Goal: Task Accomplishment & Management: Use online tool/utility

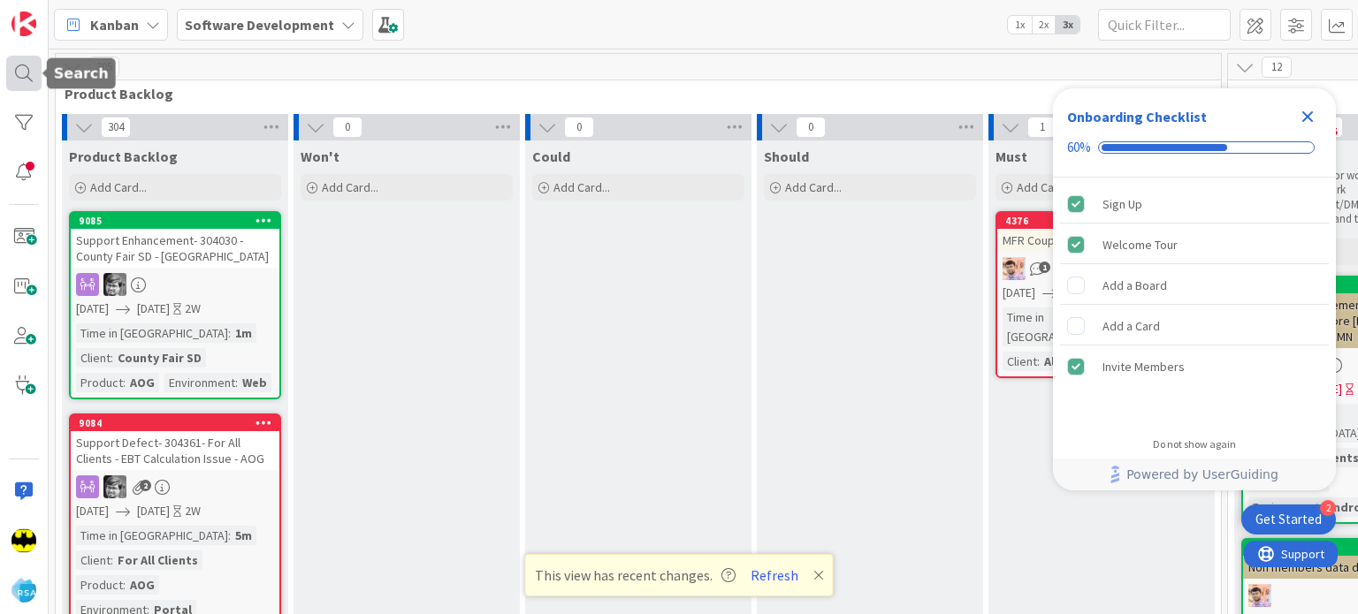
click at [19, 69] on div at bounding box center [23, 73] width 35 height 35
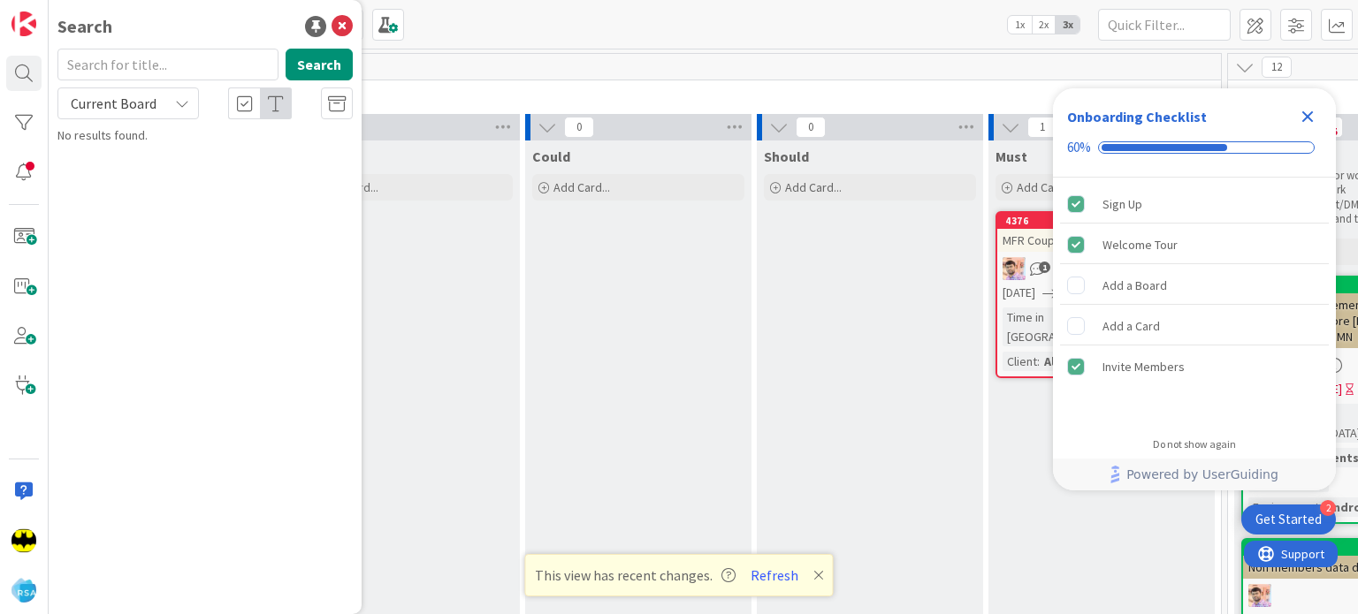
click at [163, 51] on input "text" at bounding box center [167, 65] width 221 height 32
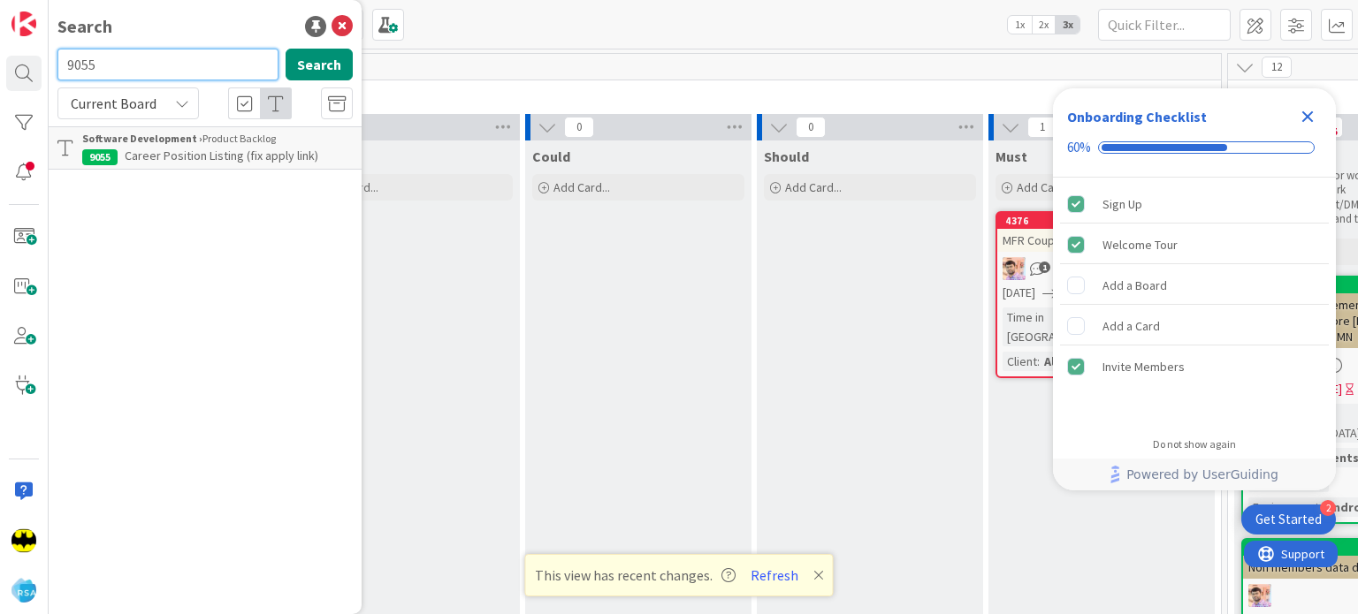
click at [163, 51] on input "9055" at bounding box center [167, 65] width 221 height 32
type input "9050"
click at [199, 158] on span "Employment Application rework" at bounding box center [209, 156] width 169 height 16
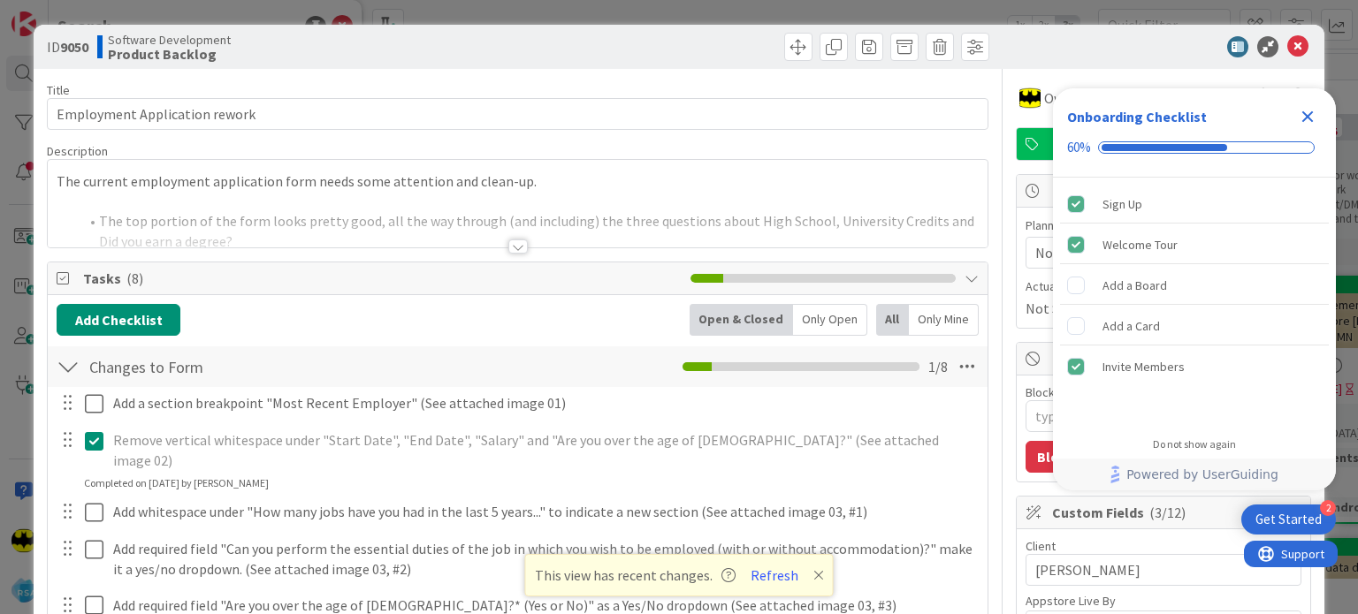
click at [509, 247] on div at bounding box center [517, 247] width 19 height 14
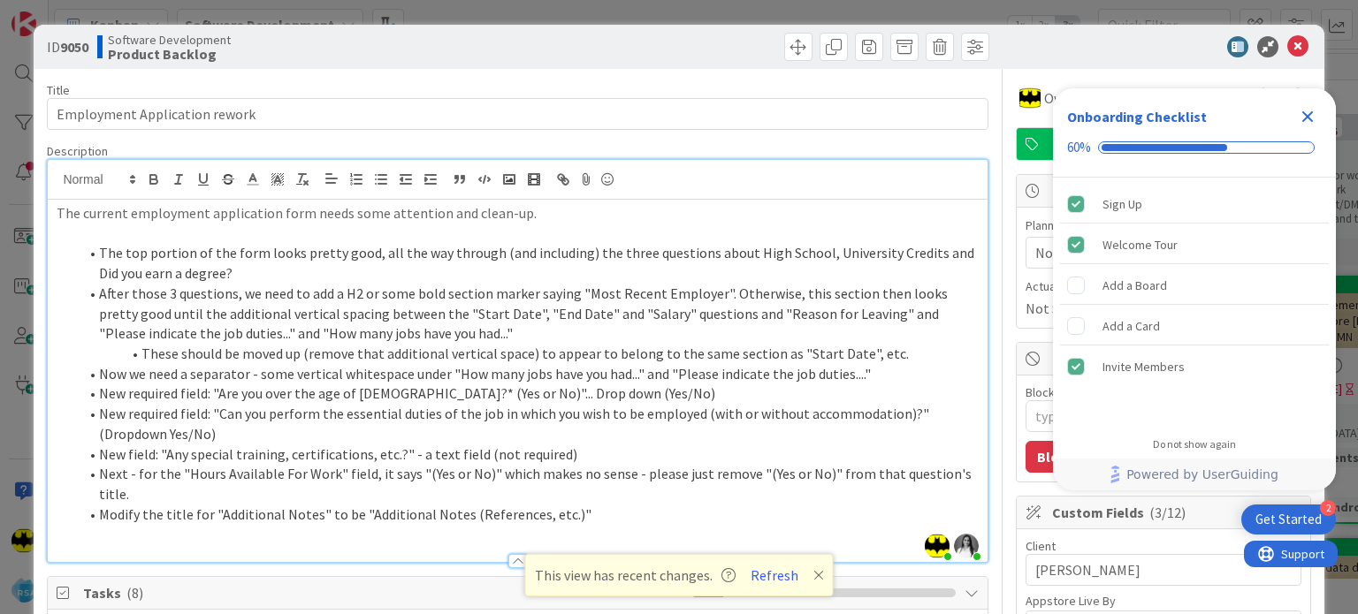
click at [510, 314] on li "After those 3 questions, we need to add a H2 or some bold section marker saying…" at bounding box center [528, 314] width 900 height 60
click at [1307, 119] on icon "Close Checklist" at bounding box center [1307, 116] width 21 height 21
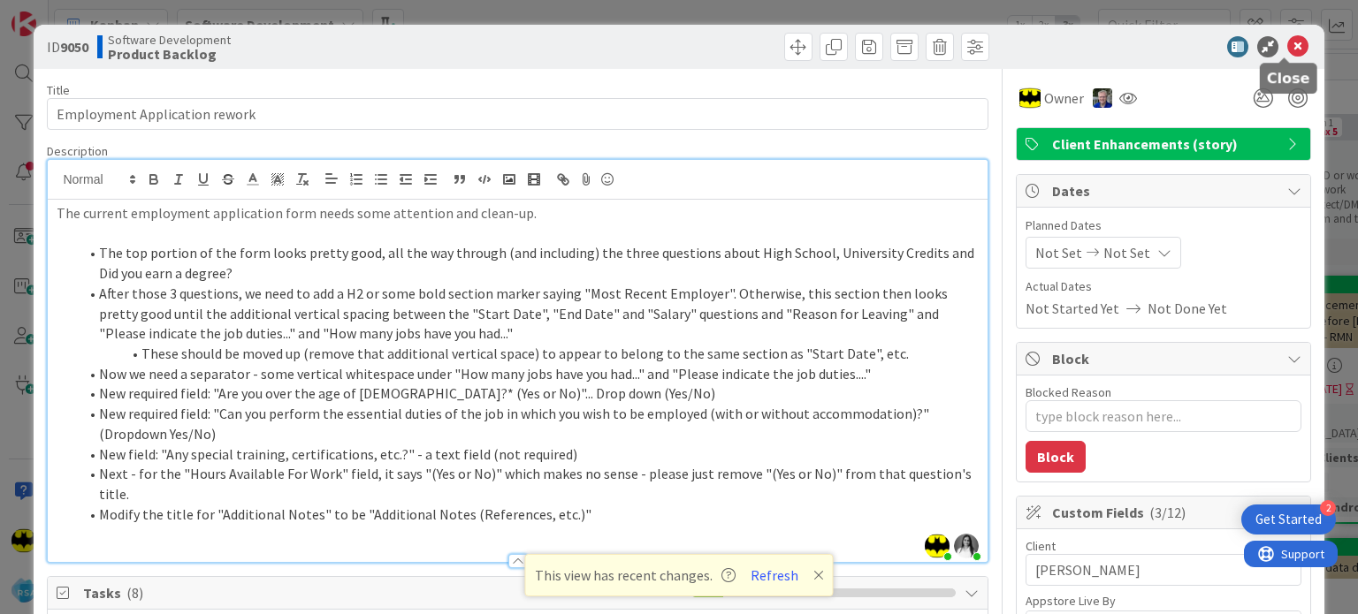
click at [1287, 48] on icon at bounding box center [1297, 46] width 21 height 21
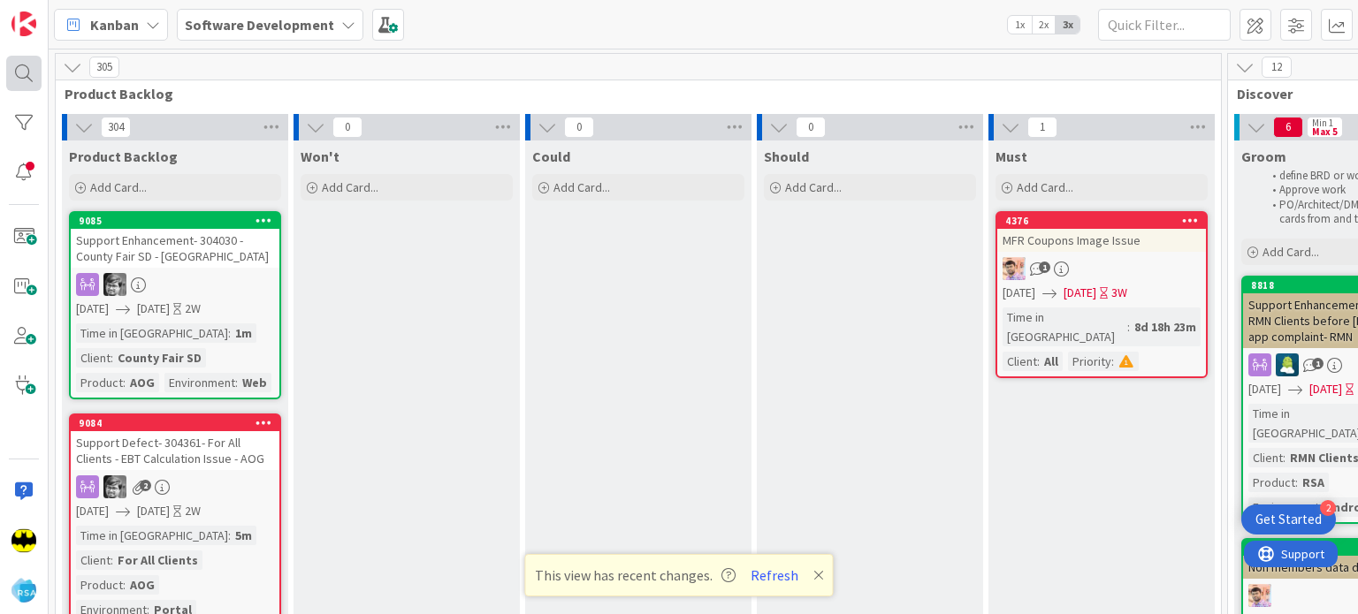
click at [42, 71] on body "2 Get Started Kanban Software Development 1x 2x 3x 305 Product Backlog 304 Prod…" at bounding box center [679, 307] width 1358 height 614
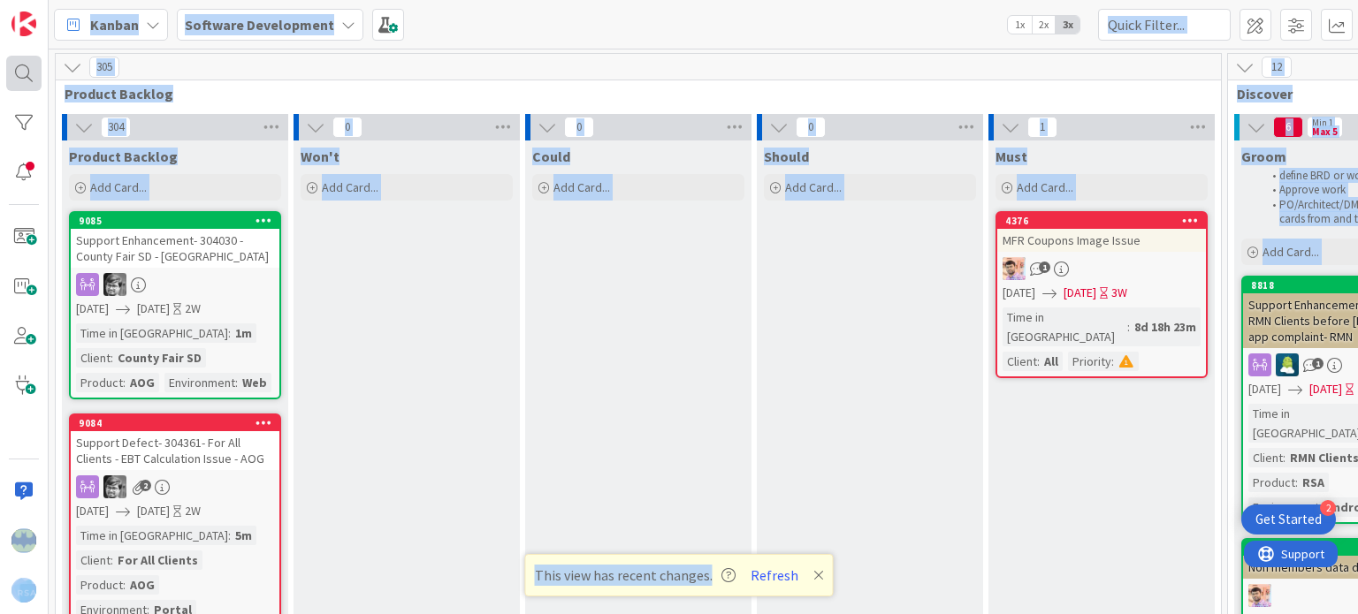
drag, startPoint x: 38, startPoint y: 71, endPoint x: 26, endPoint y: 71, distance: 12.4
click at [26, 71] on div at bounding box center [24, 307] width 49 height 614
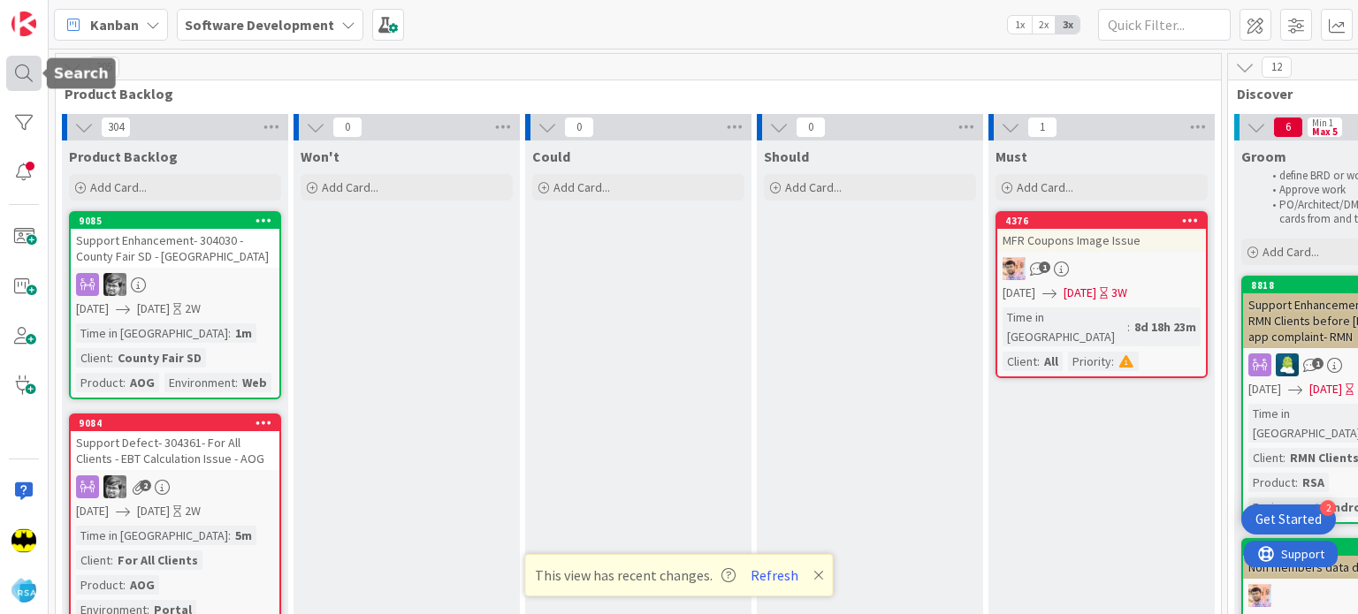
click at [26, 71] on div at bounding box center [23, 73] width 35 height 35
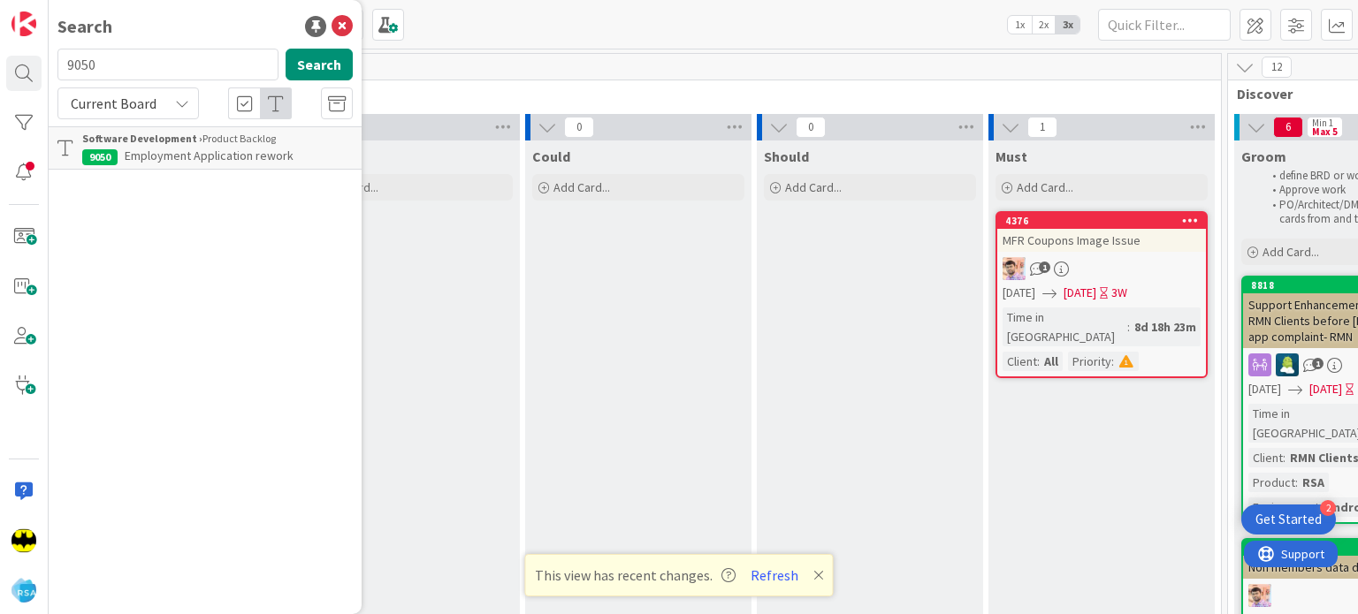
click at [191, 160] on span "Employment Application rework" at bounding box center [209, 156] width 169 height 16
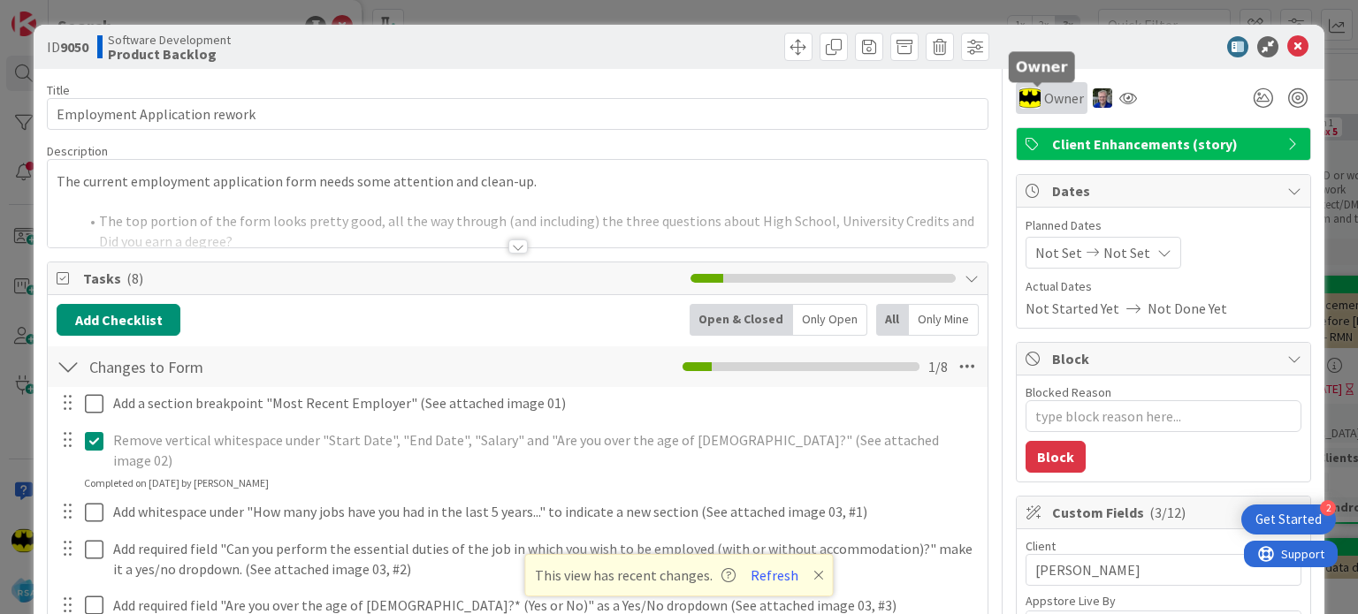
click at [1047, 98] on span "Owner" at bounding box center [1064, 98] width 40 height 21
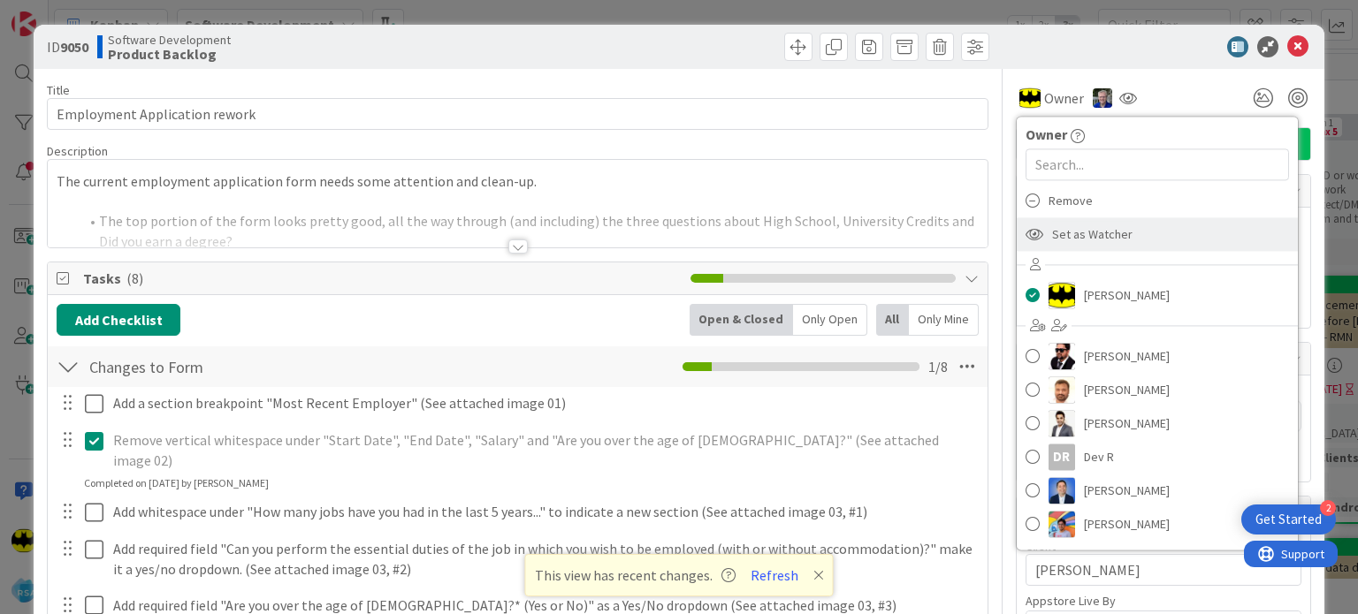
click at [1110, 233] on span "Set as Watcher" at bounding box center [1092, 234] width 80 height 27
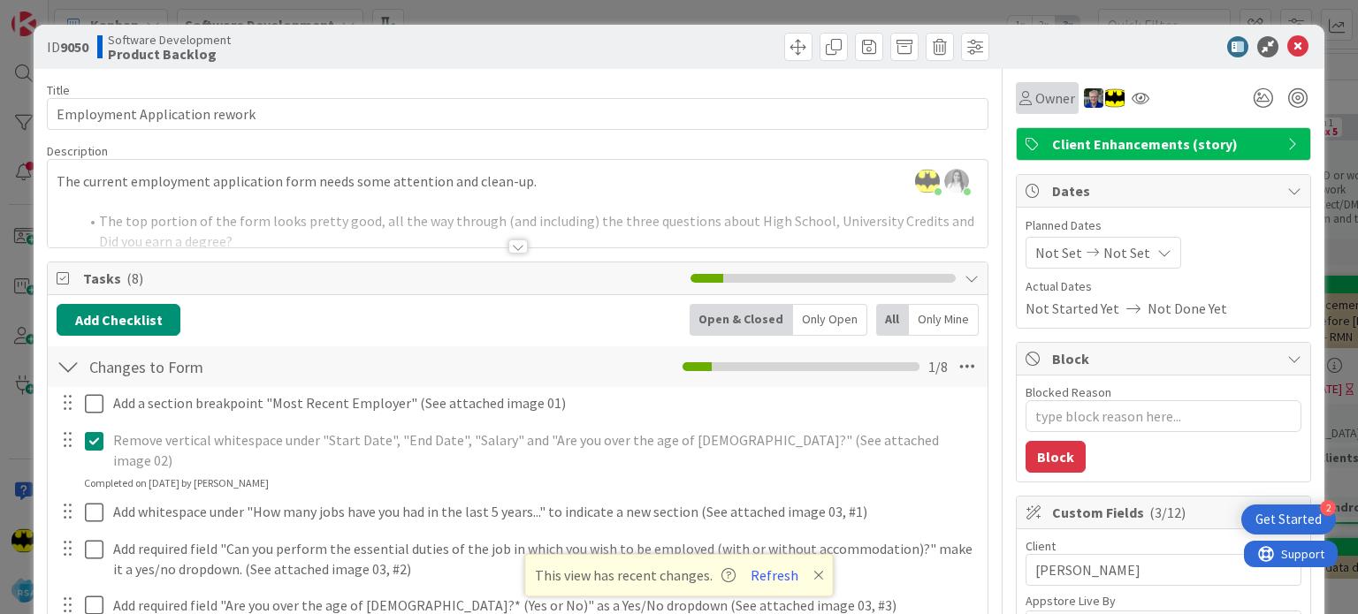
type textarea "x"
click at [1042, 102] on span "Owner" at bounding box center [1055, 98] width 40 height 21
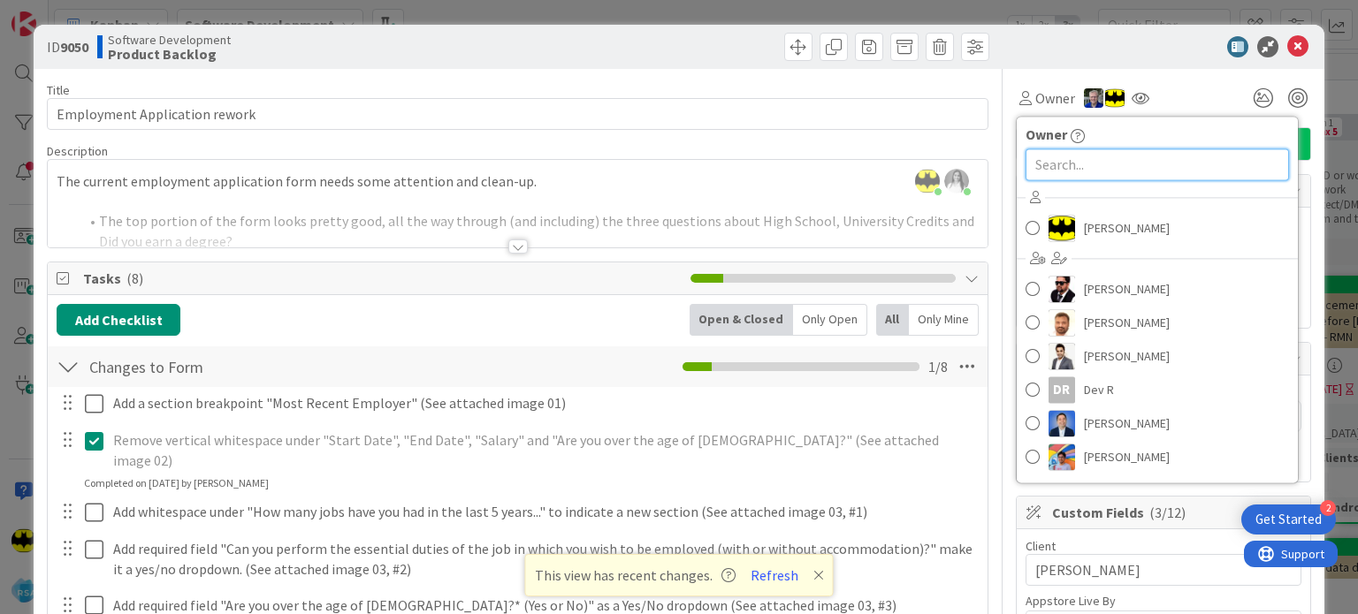
click at [1076, 166] on input "text" at bounding box center [1157, 165] width 263 height 32
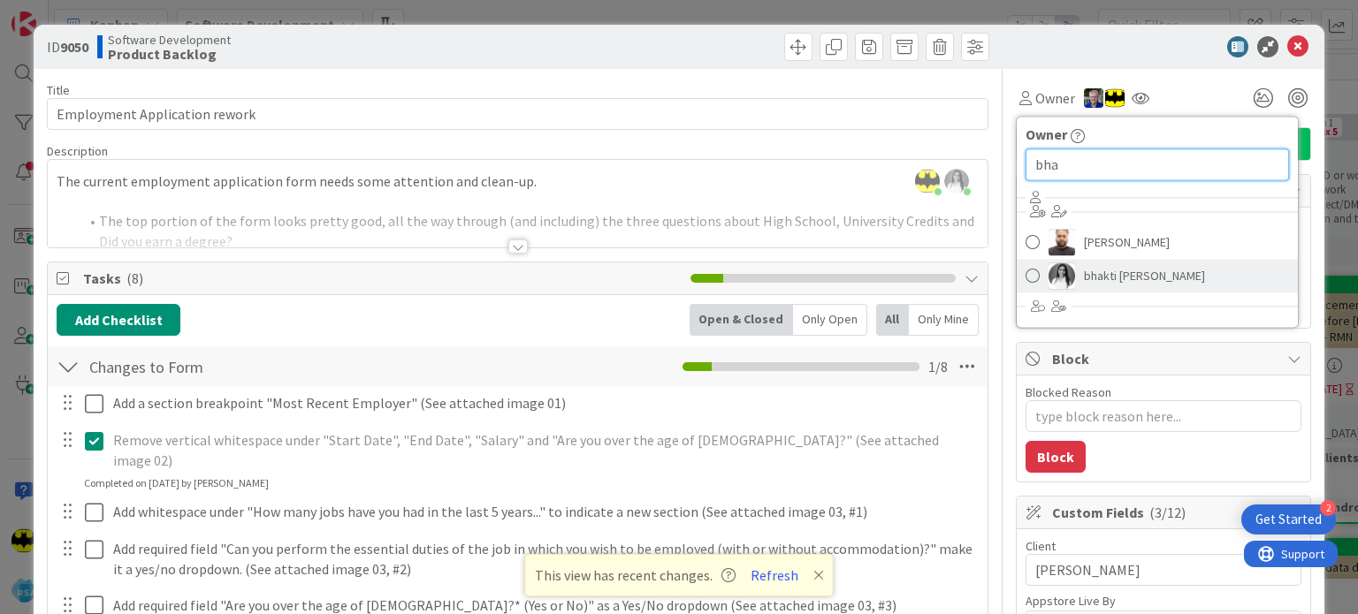
type input "bha"
click at [1098, 264] on span "bhakti [PERSON_NAME]" at bounding box center [1144, 276] width 121 height 27
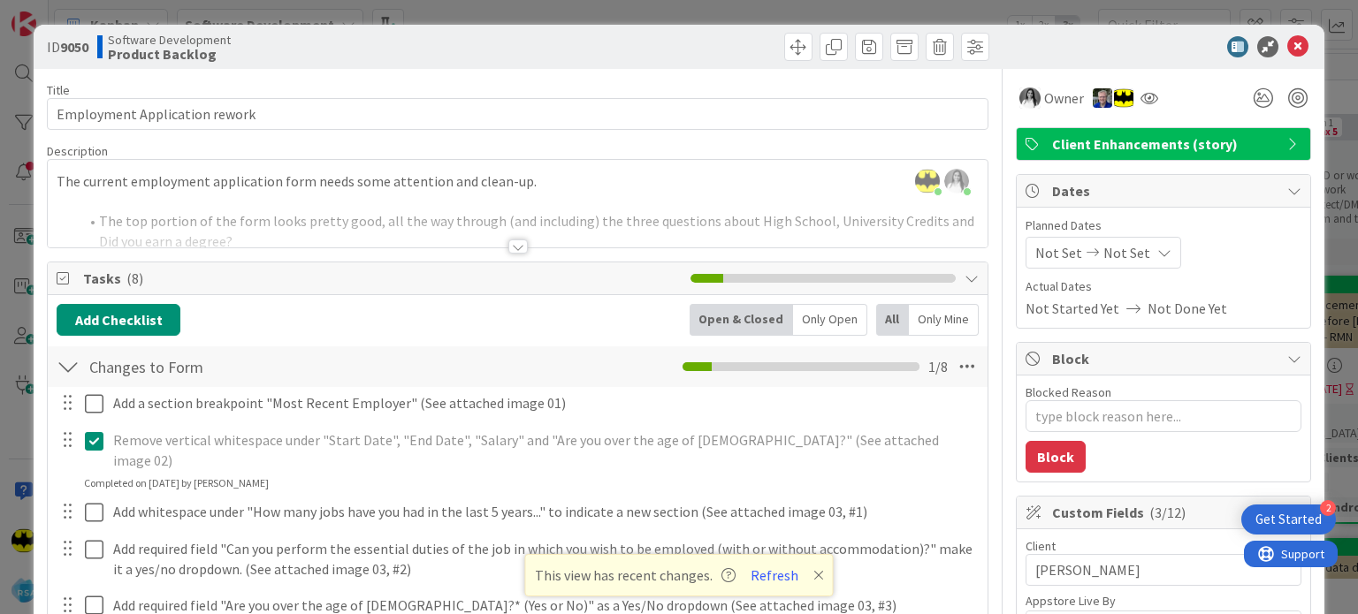
type textarea "x"
click at [1141, 103] on icon at bounding box center [1150, 98] width 18 height 14
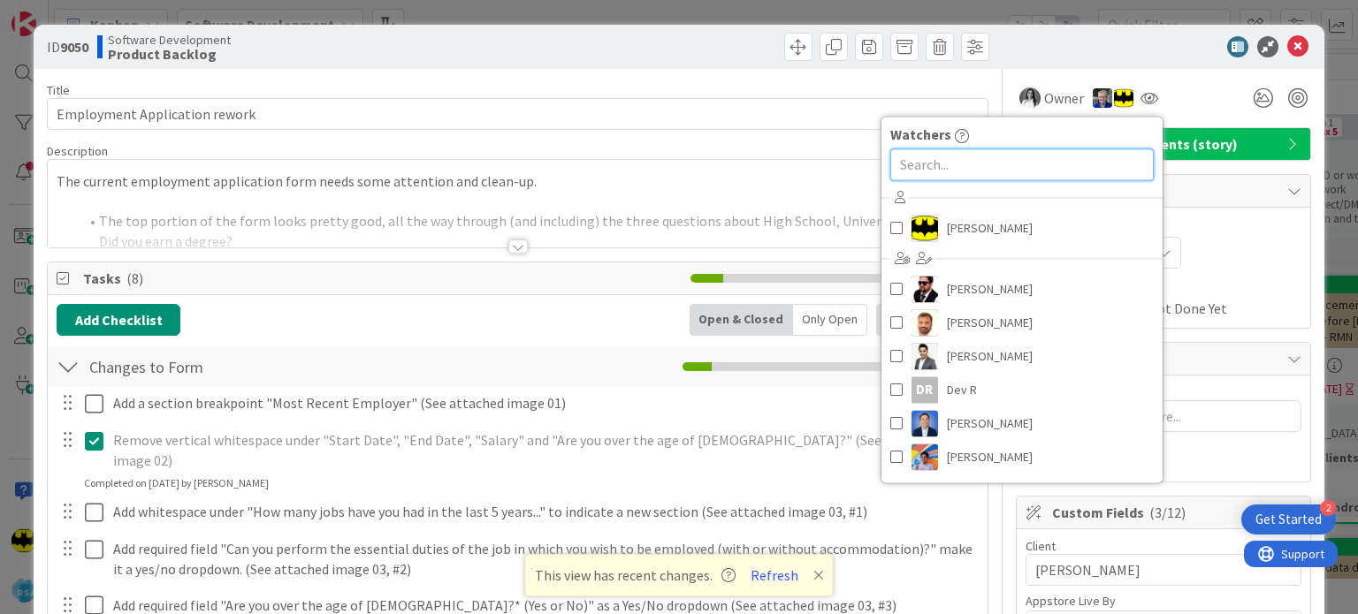
click at [1042, 152] on input "text" at bounding box center [1021, 165] width 263 height 32
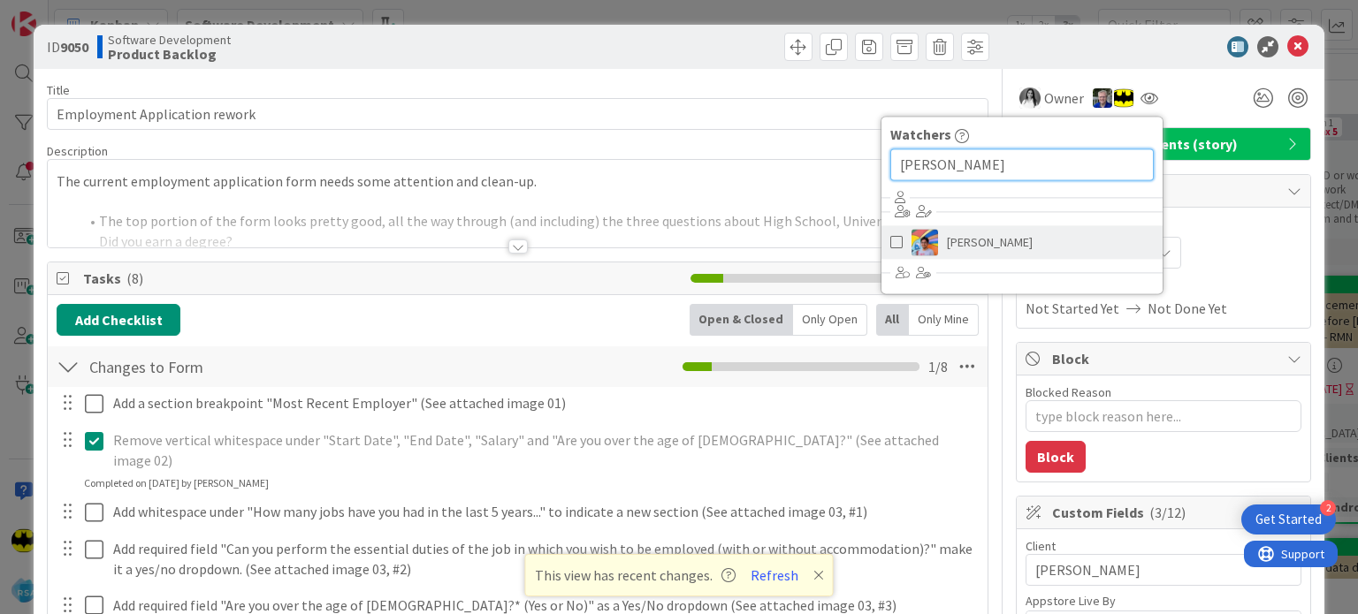
type input "[PERSON_NAME]"
click at [958, 241] on span "[PERSON_NAME]" at bounding box center [990, 242] width 86 height 27
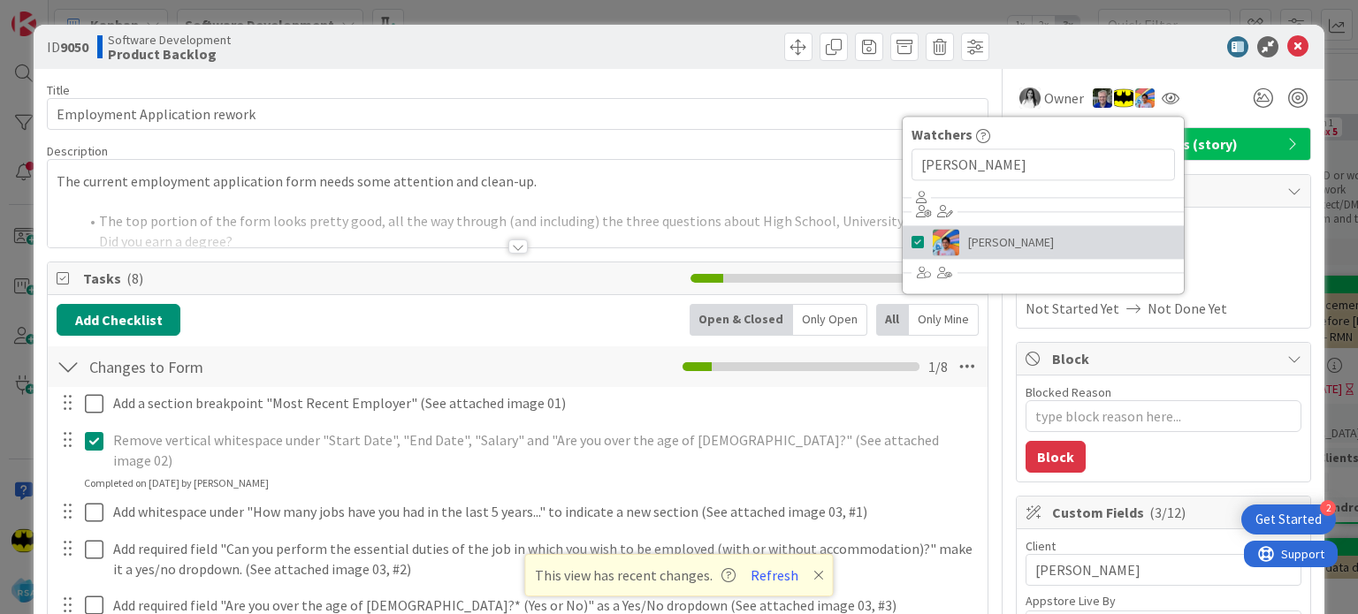
type textarea "x"
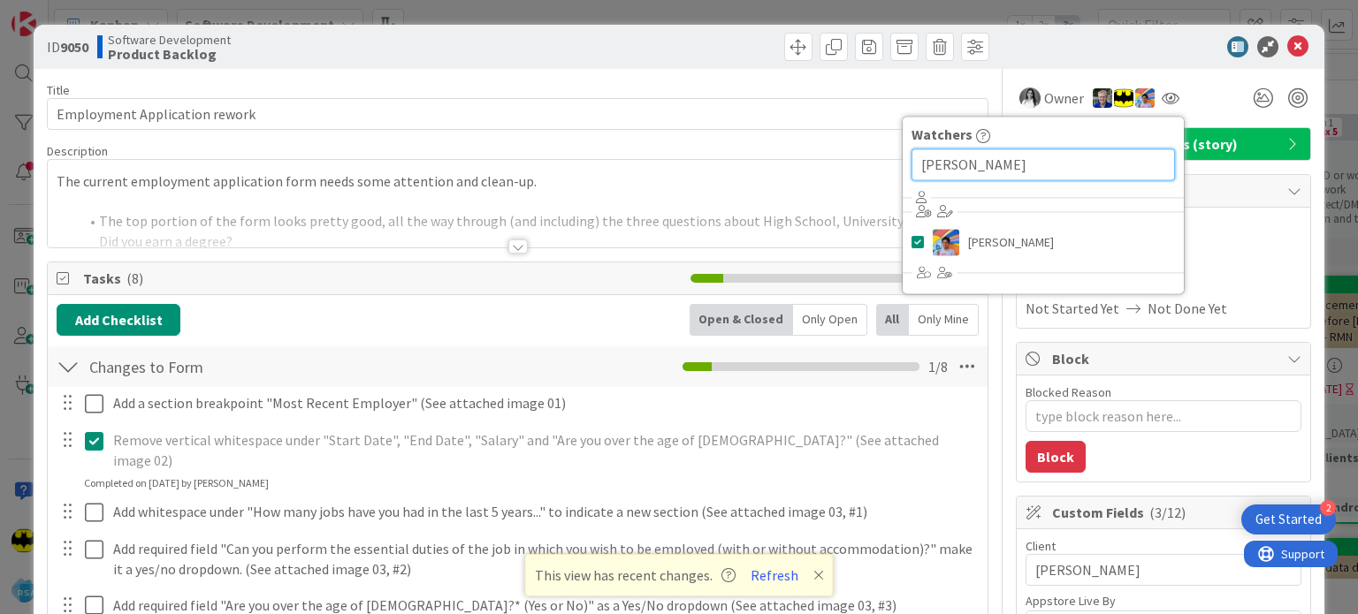
click at [941, 157] on input "[PERSON_NAME]" at bounding box center [1043, 165] width 263 height 32
type input "keyu"
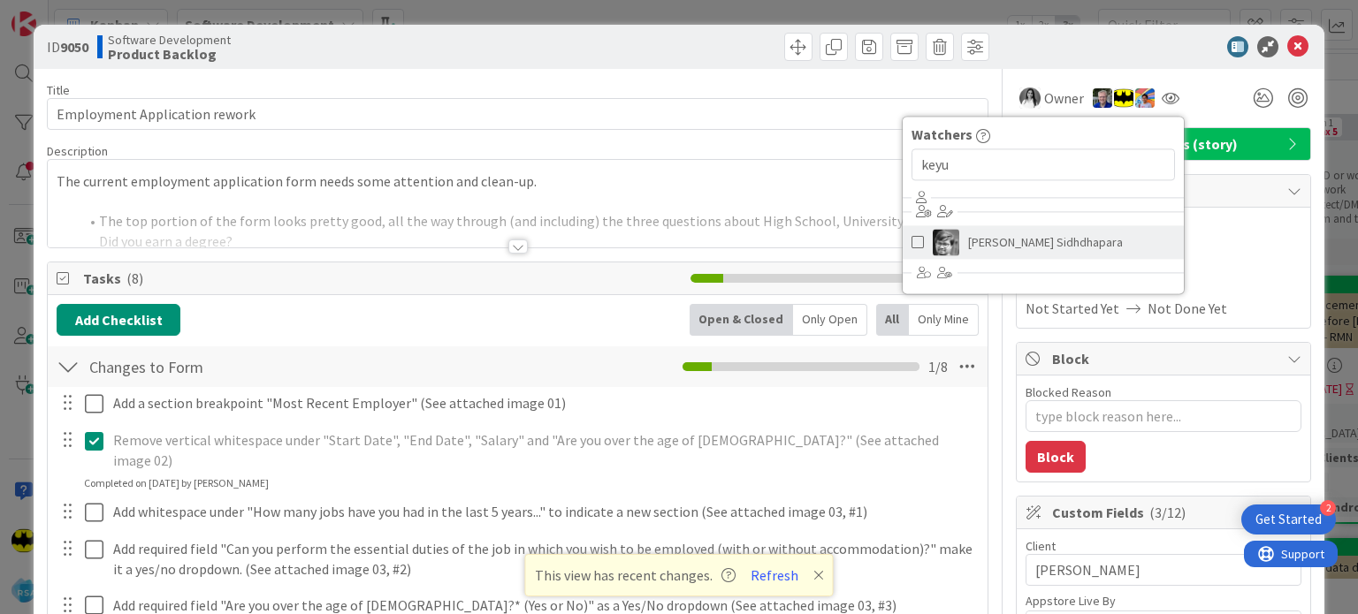
click at [912, 238] on span at bounding box center [918, 242] width 12 height 27
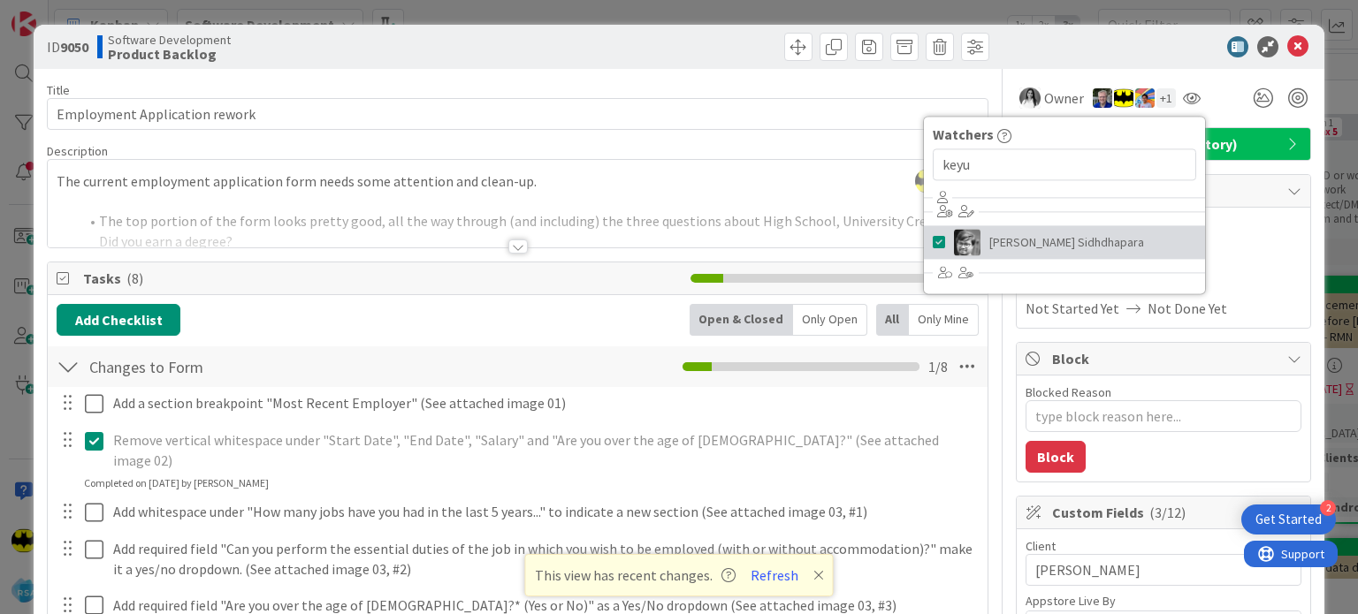
type textarea "x"
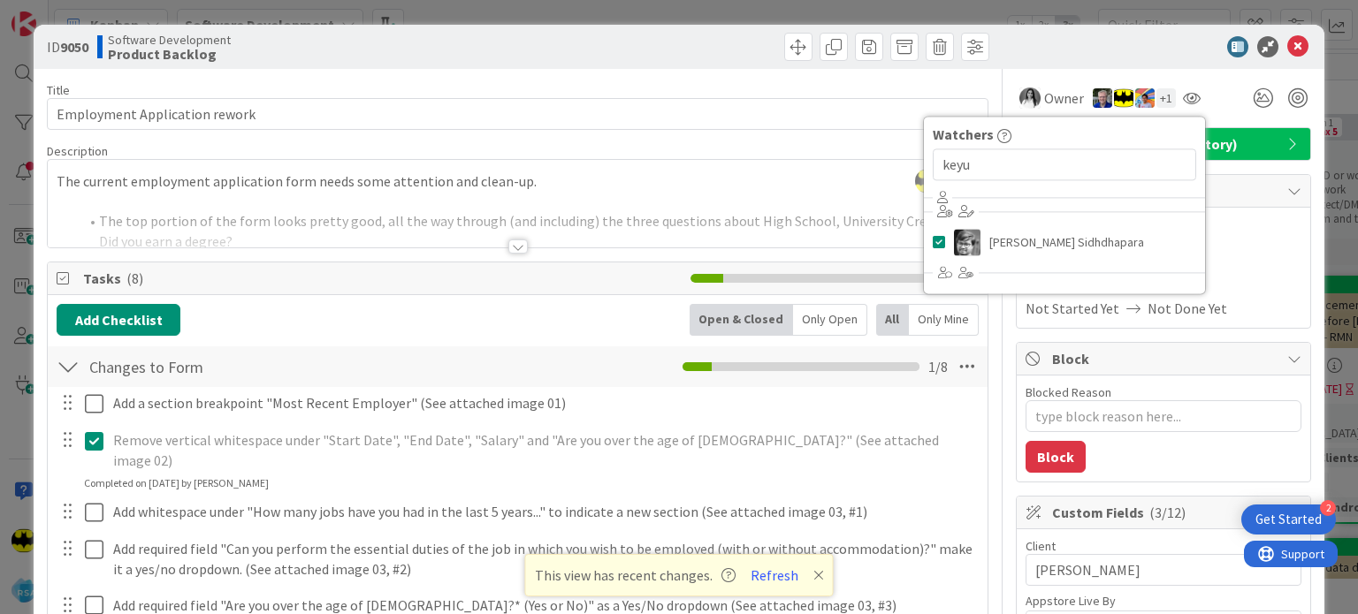
click at [1030, 43] on div at bounding box center [1154, 46] width 313 height 21
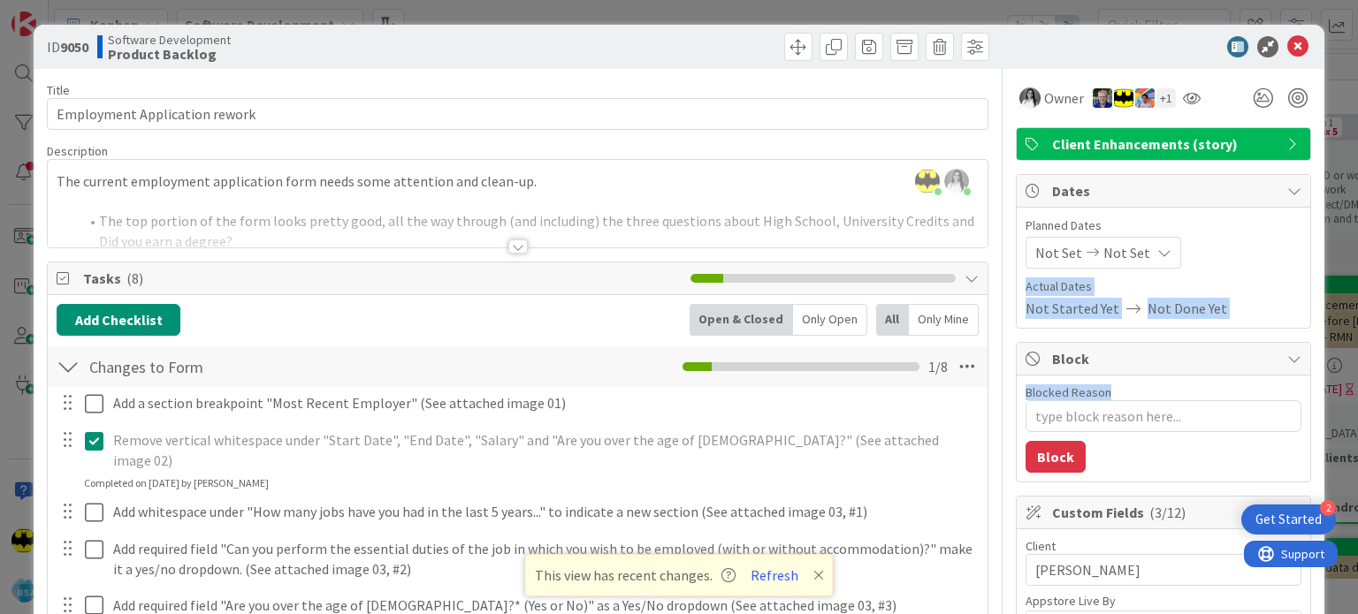
drag, startPoint x: 1145, startPoint y: 247, endPoint x: 1149, endPoint y: 444, distance: 197.2
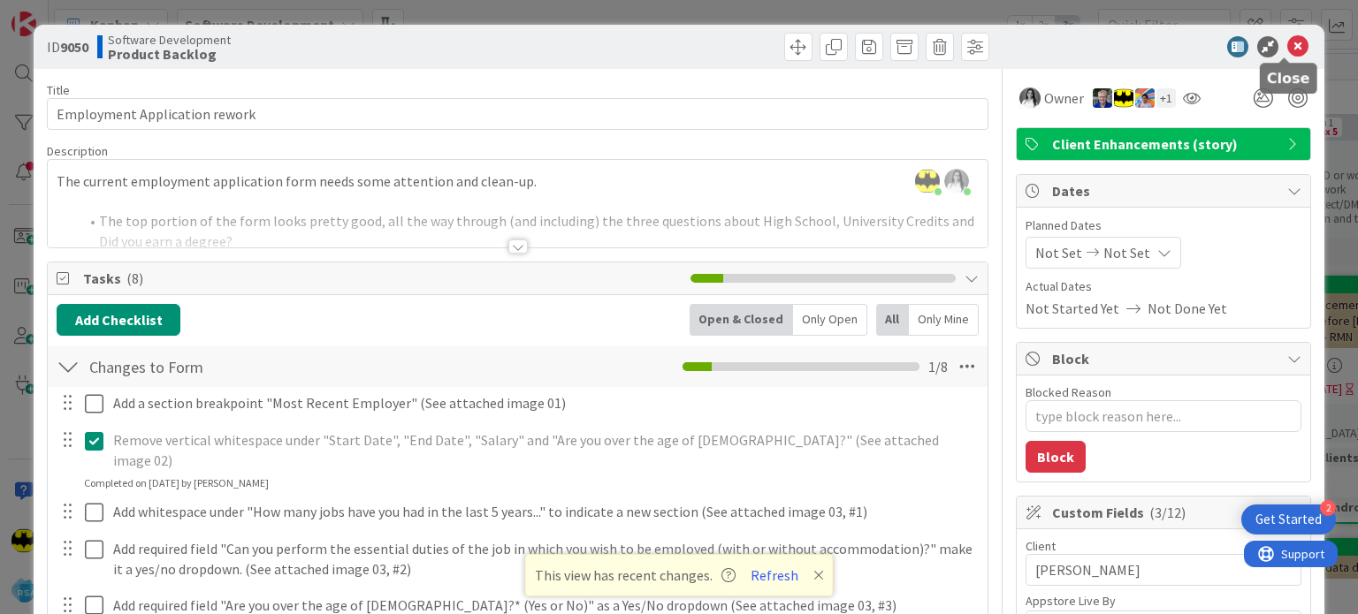
click at [1287, 50] on icon at bounding box center [1297, 46] width 21 height 21
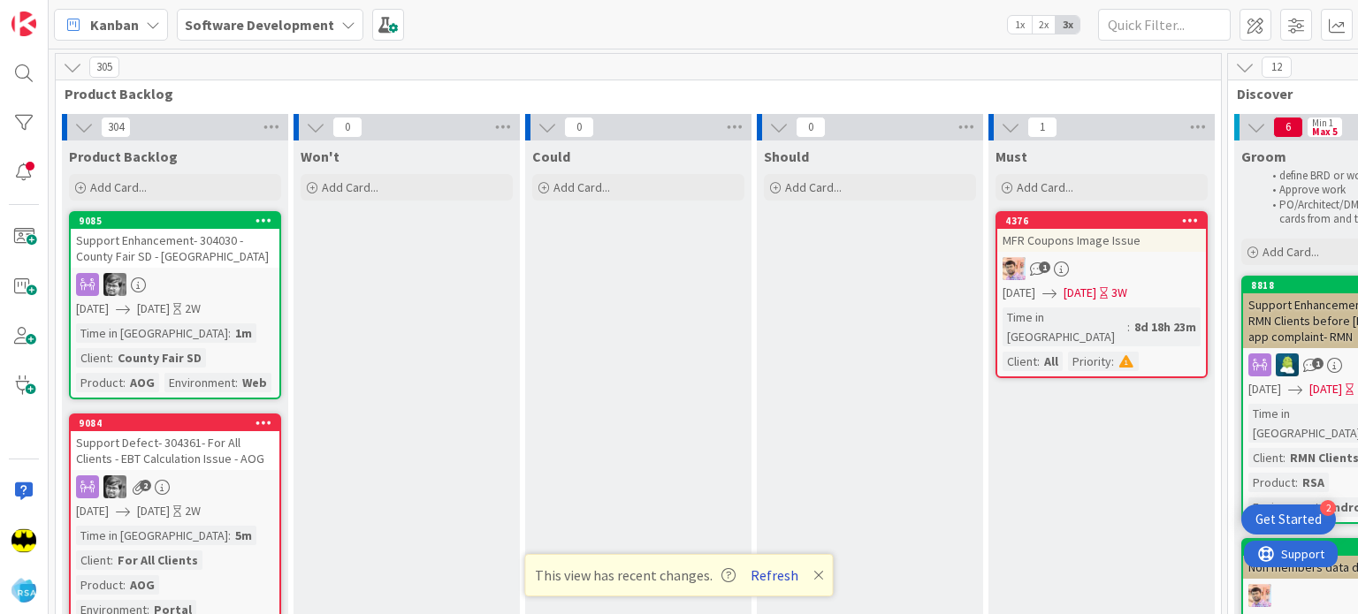
click at [767, 581] on button "Refresh" at bounding box center [774, 575] width 60 height 23
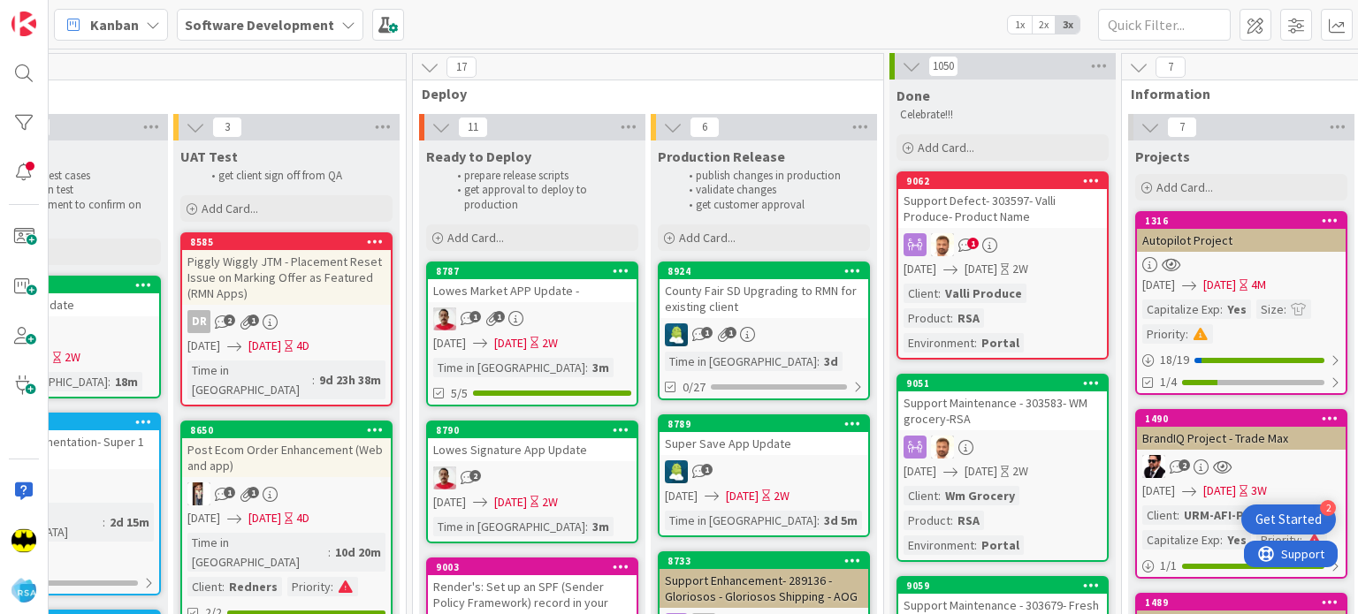
scroll to position [0, 3113]
